Goal: Transaction & Acquisition: Purchase product/service

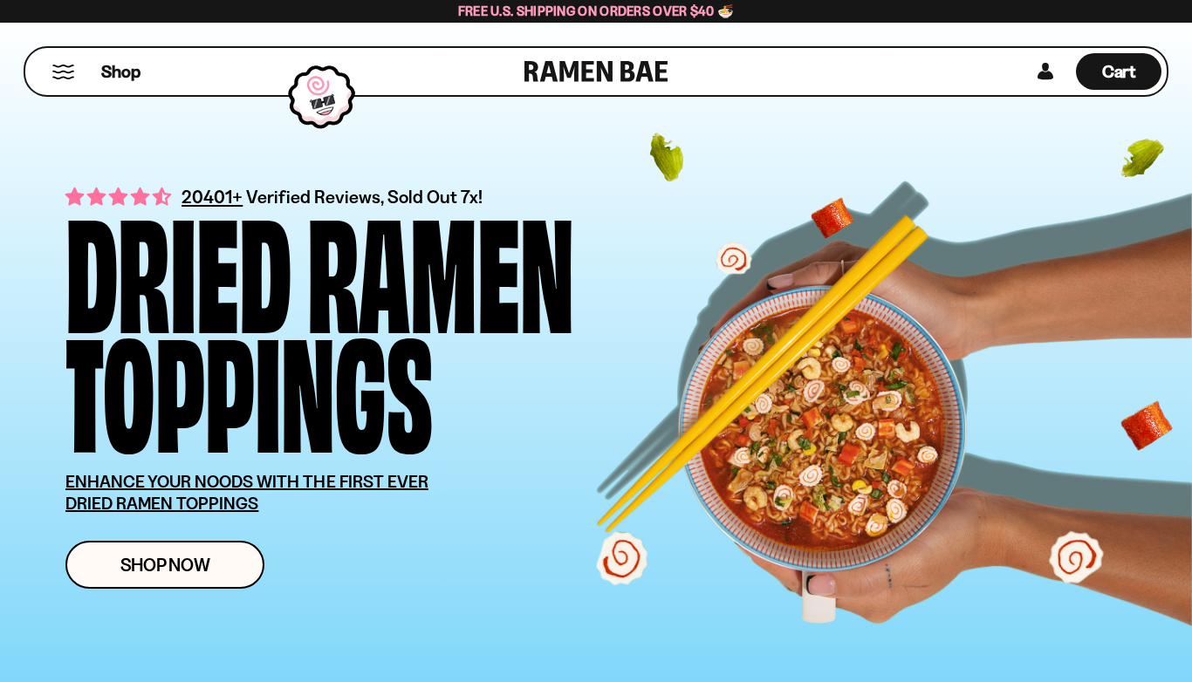
click at [168, 574] on span "Shop Now" at bounding box center [165, 565] width 90 height 18
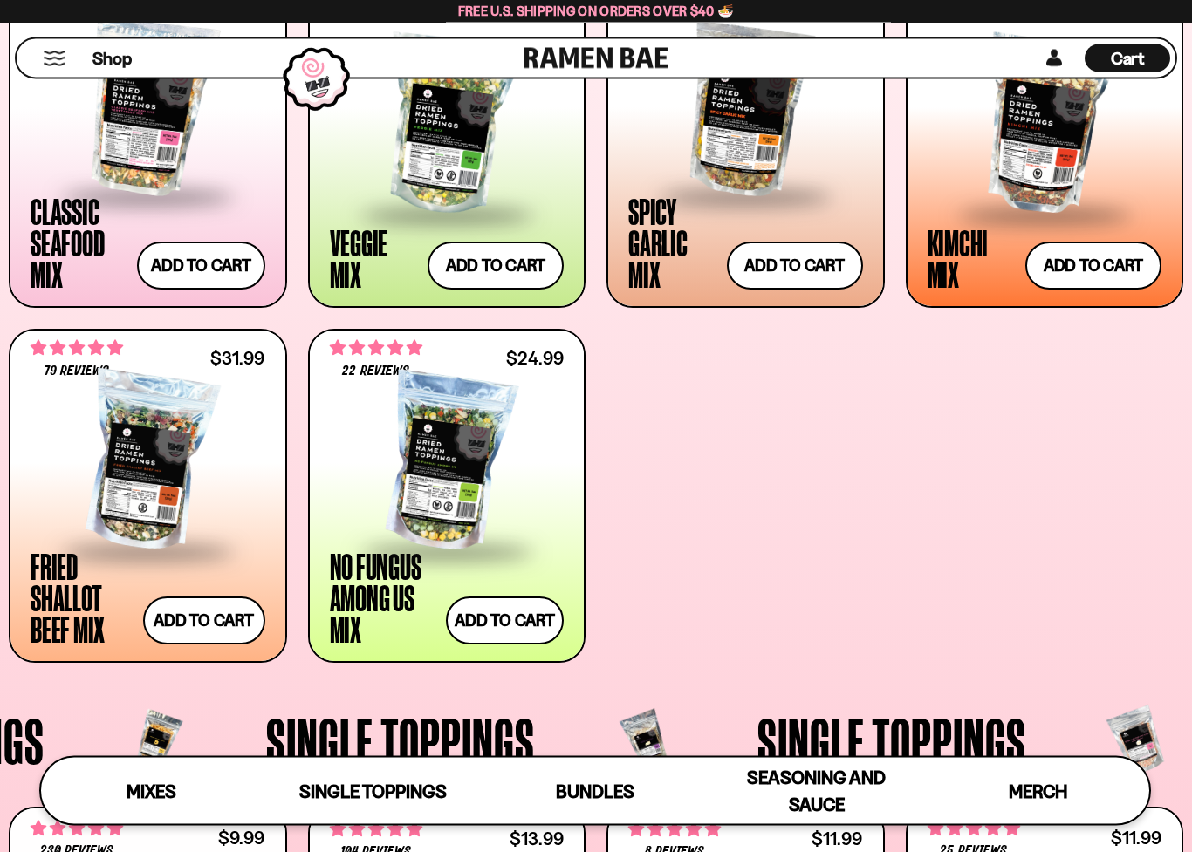
scroll to position [782, 0]
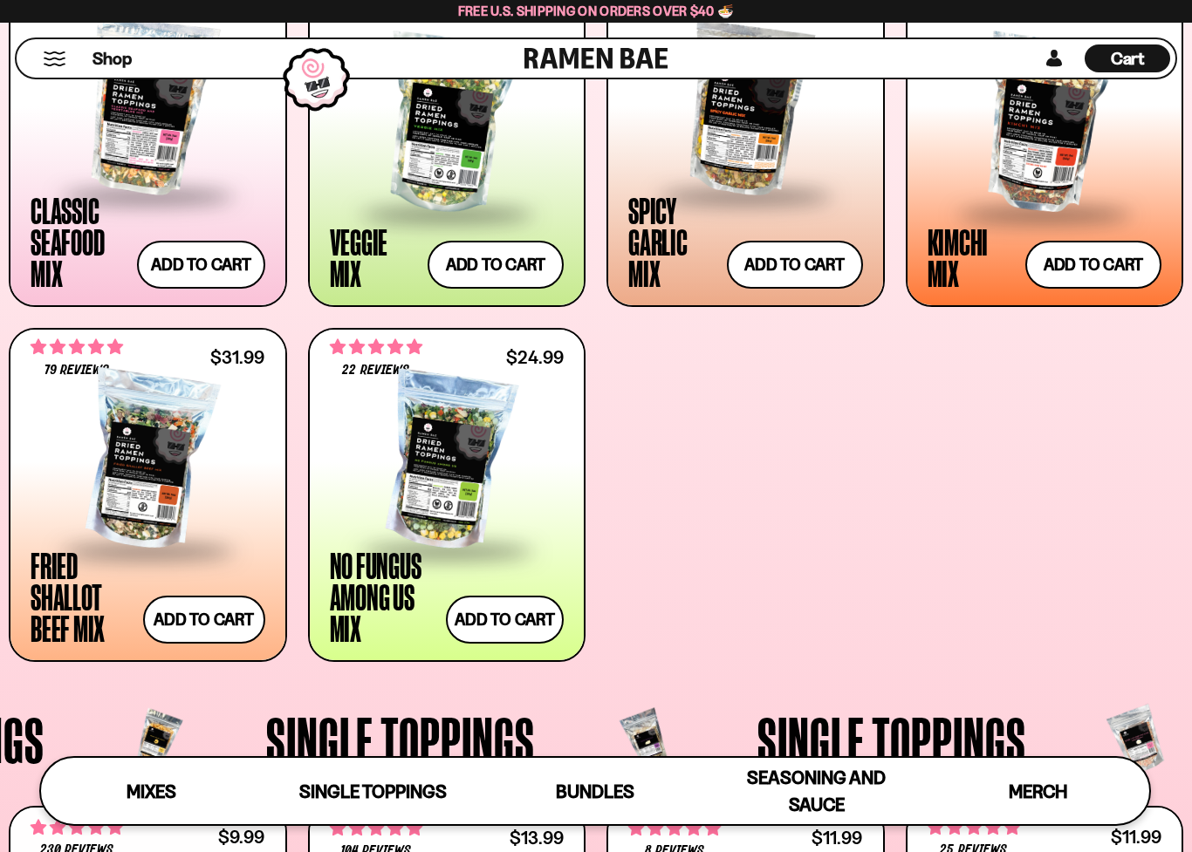
click at [993, 157] on div at bounding box center [1044, 125] width 235 height 174
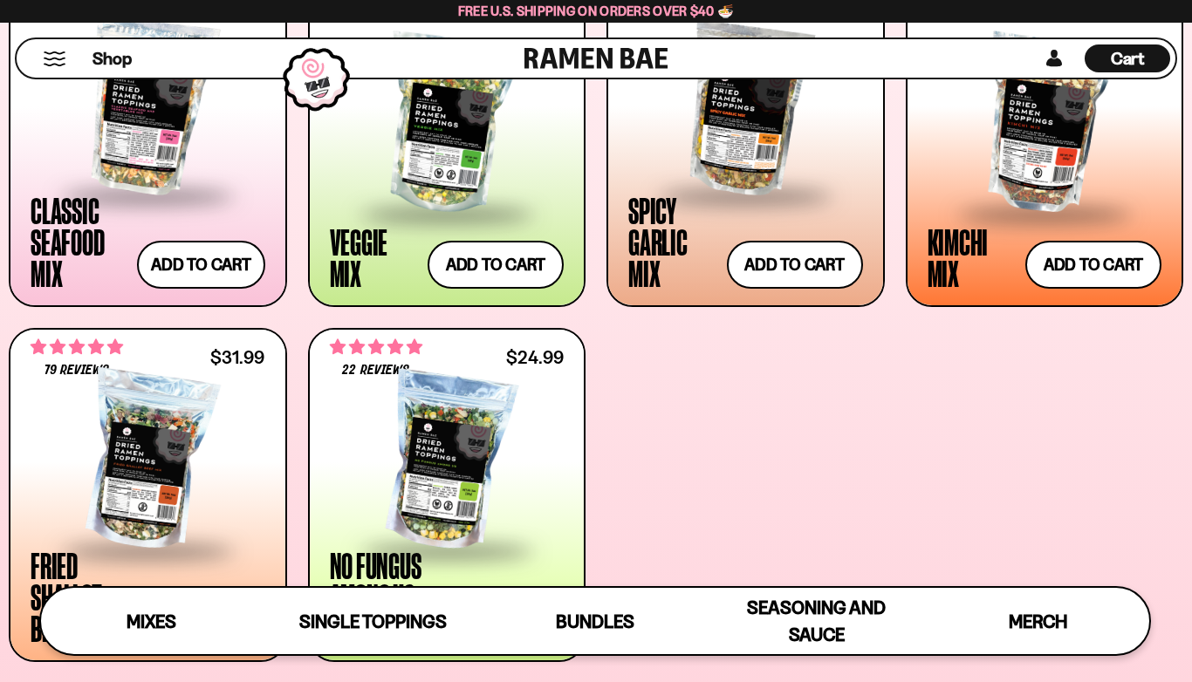
click at [593, 643] on link "Bundles" at bounding box center [595, 621] width 222 height 66
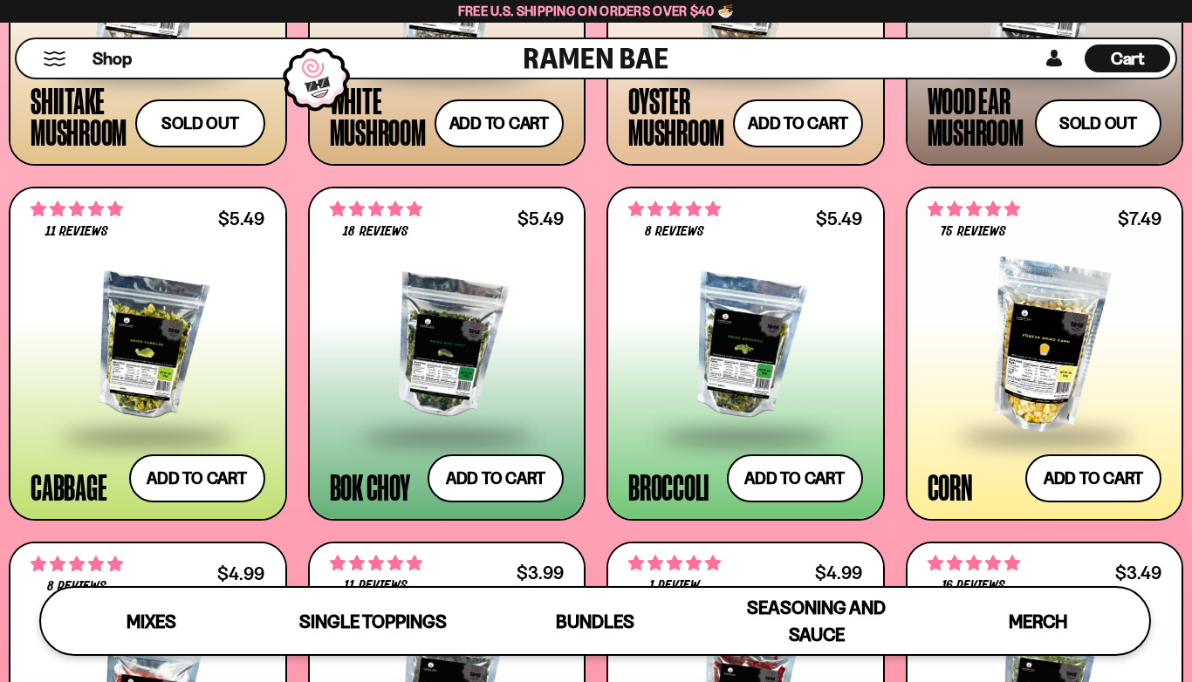
scroll to position [2465, 0]
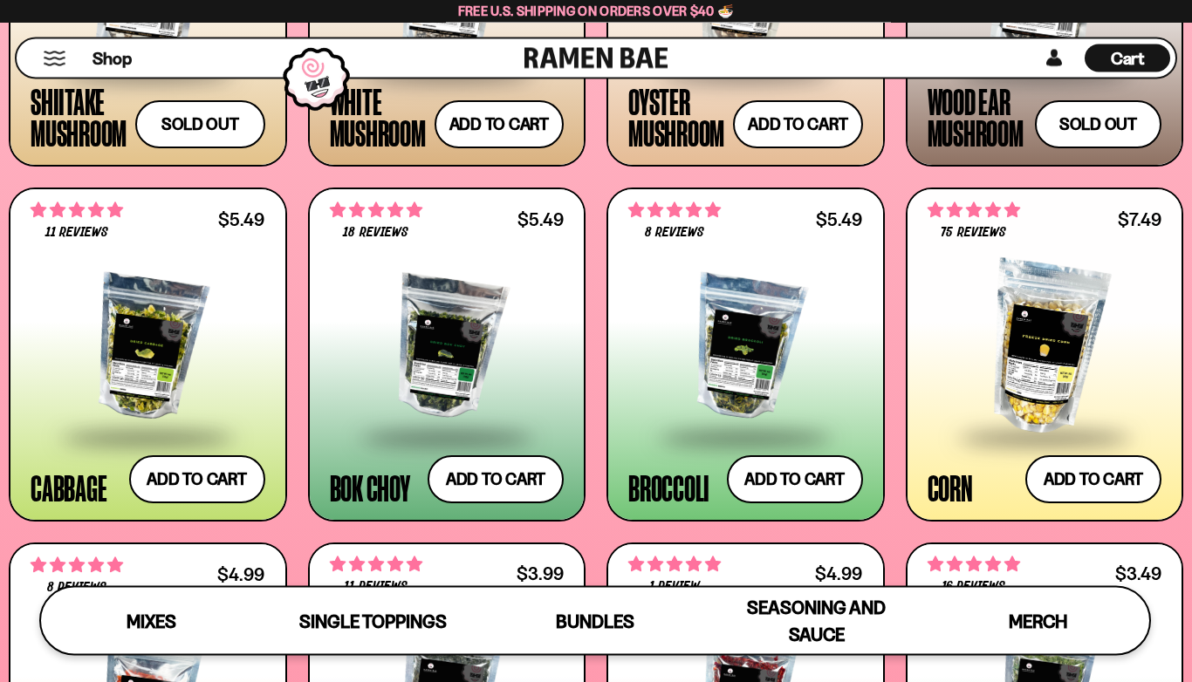
click at [441, 342] on div at bounding box center [447, 349] width 235 height 174
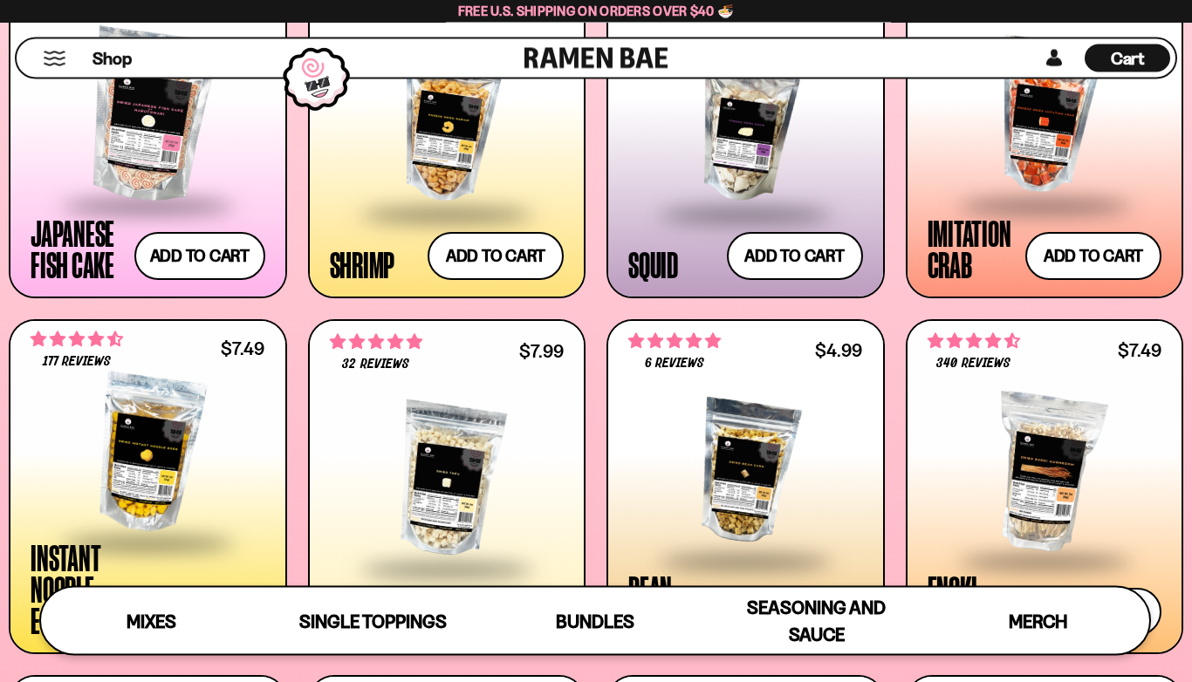
scroll to position [1585, 0]
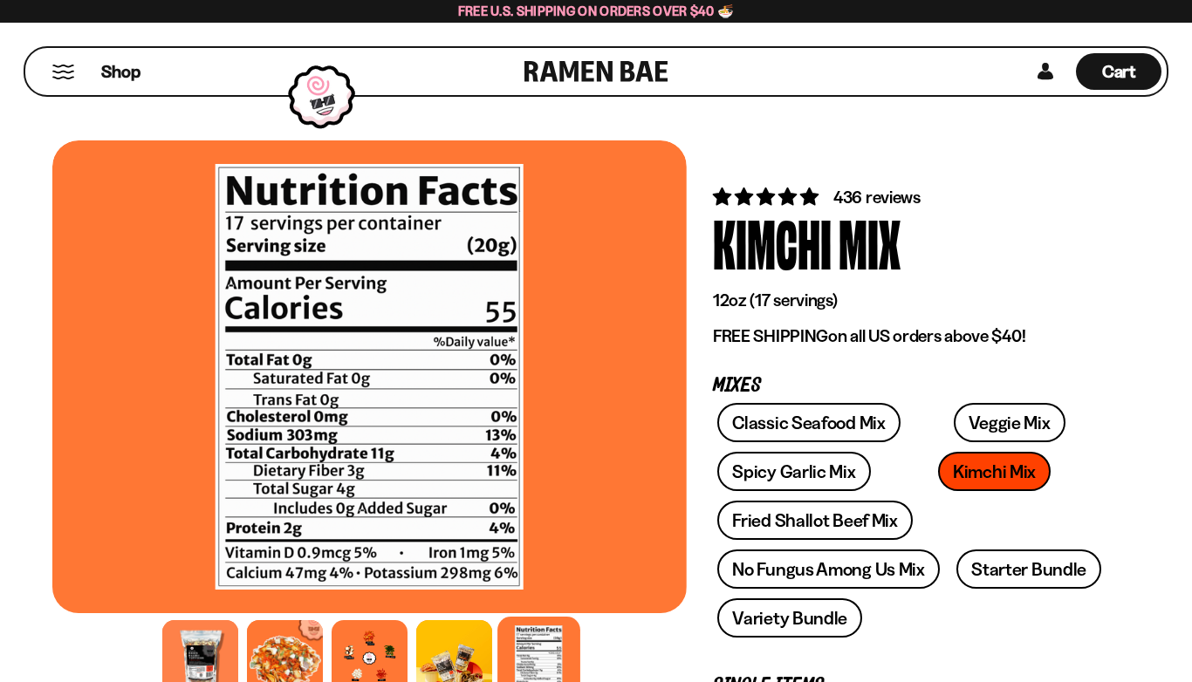
scroll to position [80, 0]
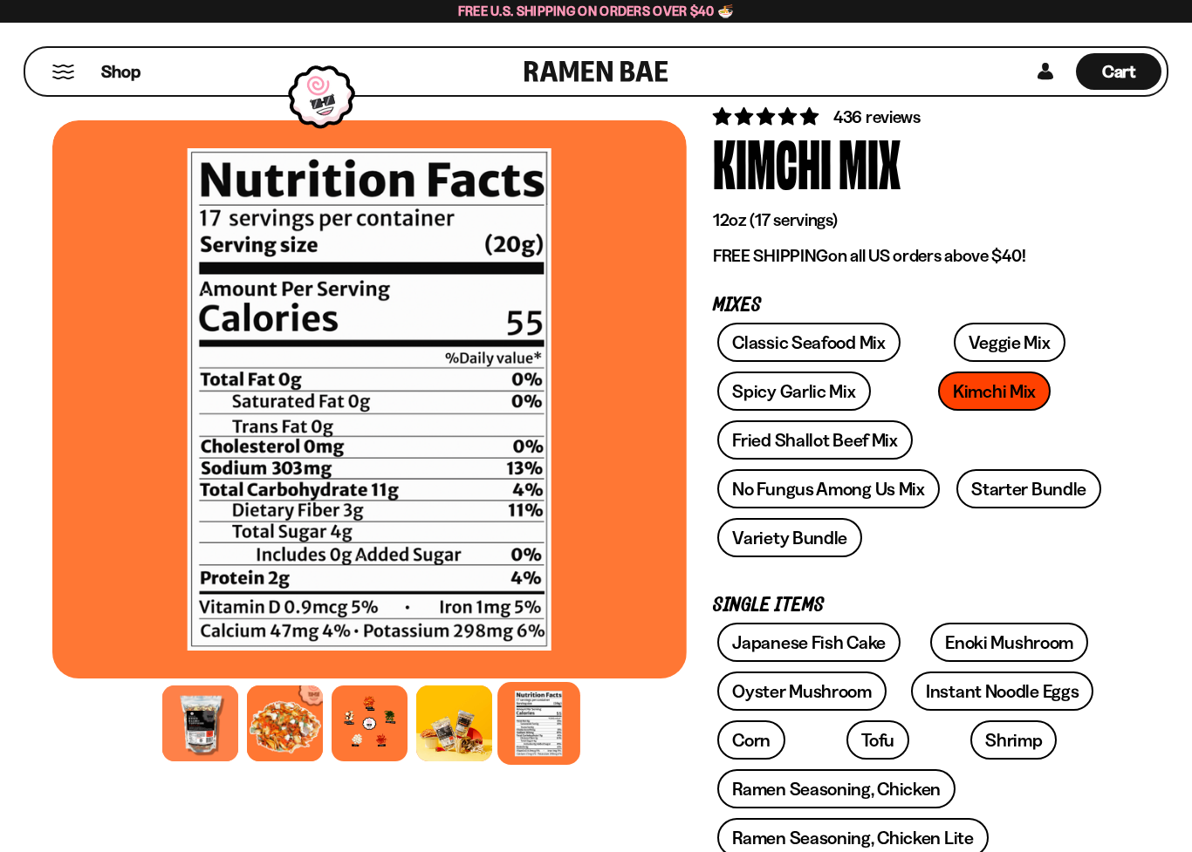
click at [359, 681] on div at bounding box center [369, 724] width 76 height 76
